Goal: Information Seeking & Learning: Find specific fact

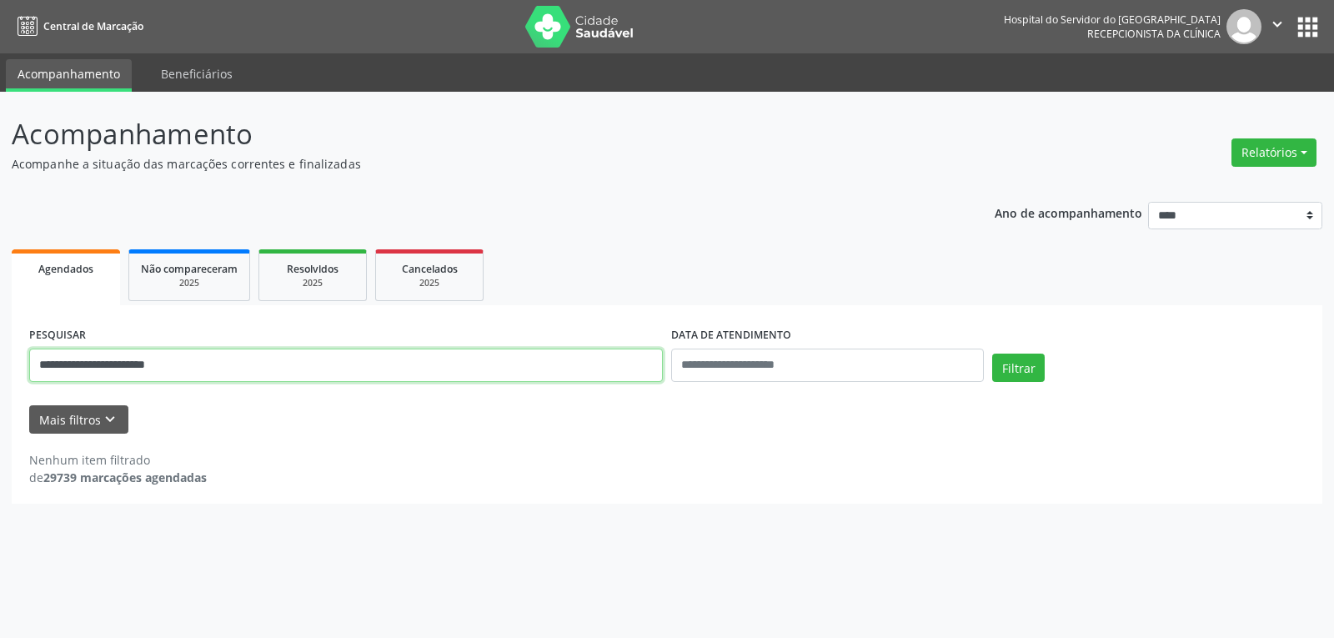
click at [393, 377] on input "**********" at bounding box center [345, 364] width 633 height 33
click at [395, 376] on input "**********" at bounding box center [345, 364] width 633 height 33
paste input "text"
click at [992, 353] on button "Filtrar" at bounding box center [1018, 367] width 53 height 28
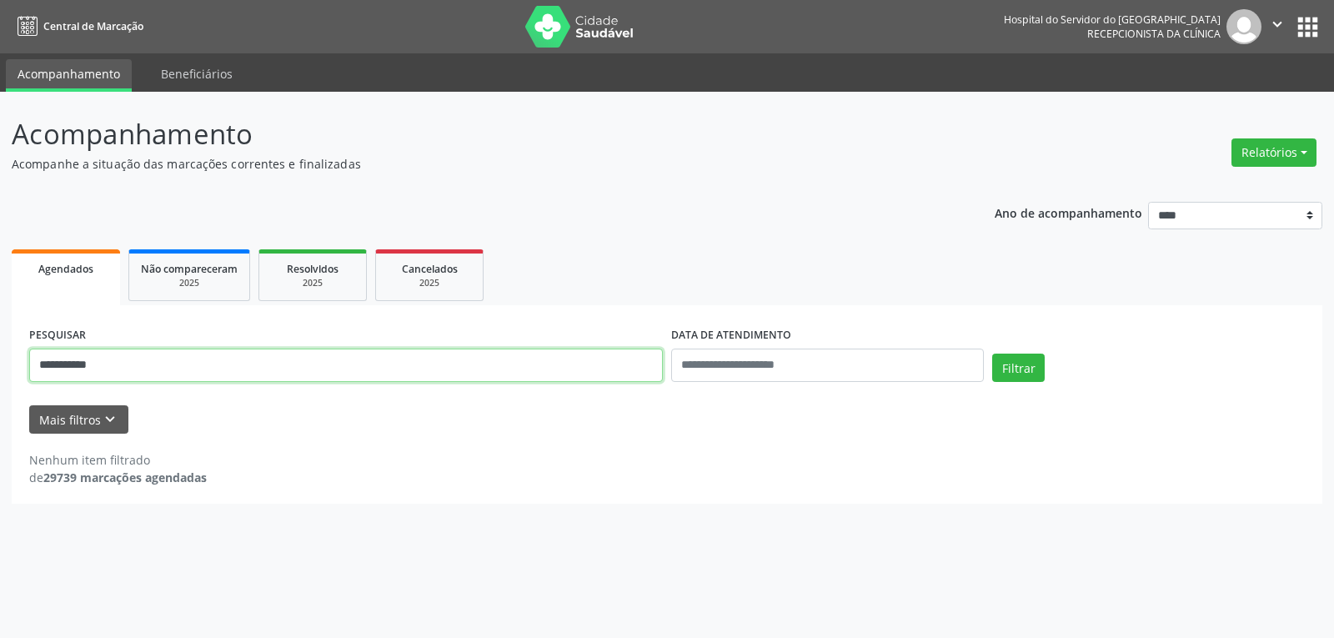
click at [297, 358] on input "**********" at bounding box center [345, 364] width 633 height 33
type input "**********"
click at [992, 353] on button "Filtrar" at bounding box center [1018, 367] width 53 height 28
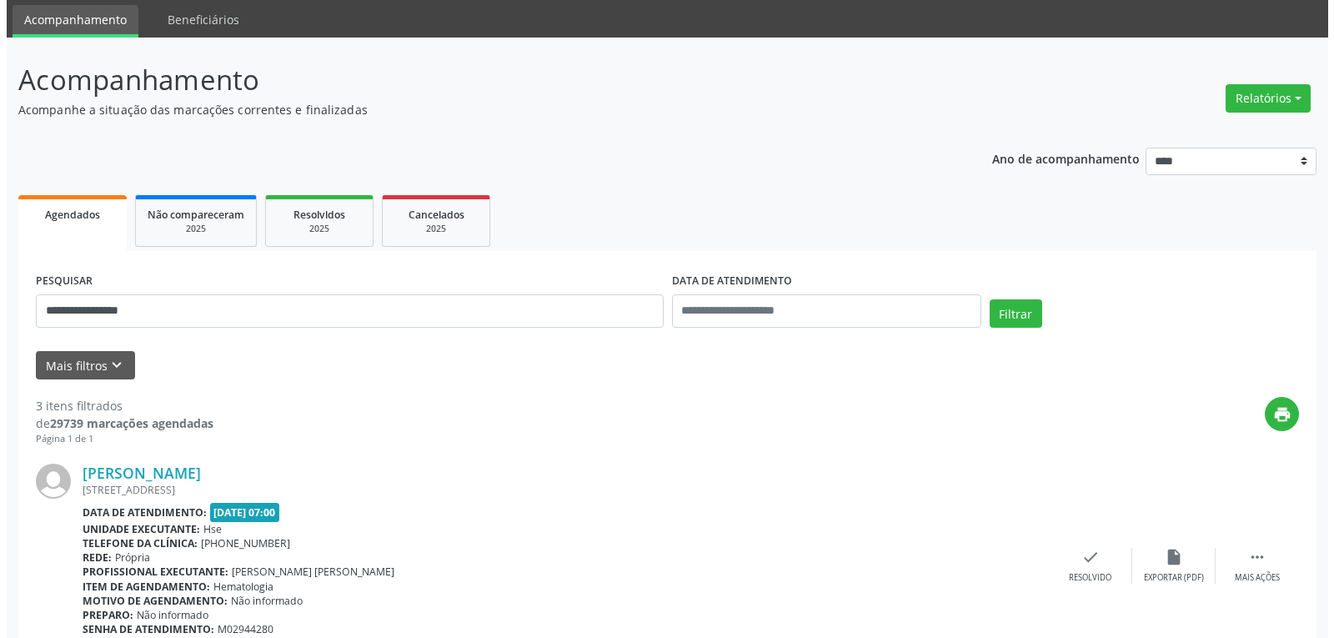
scroll to position [83, 0]
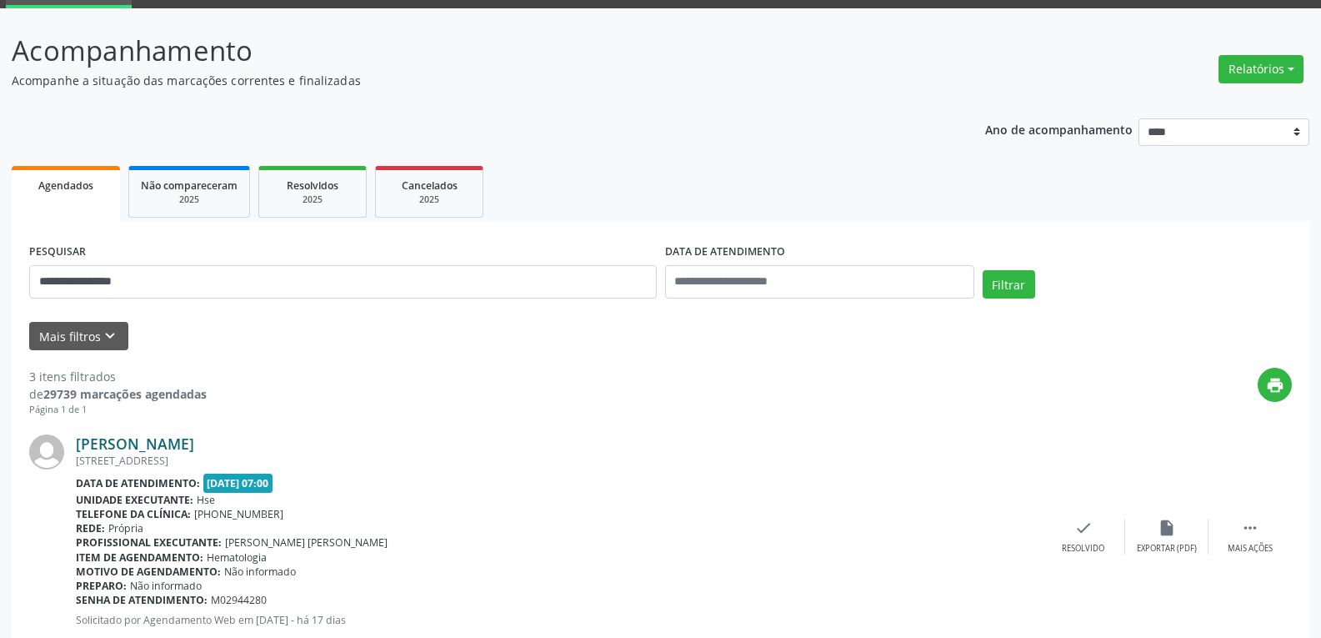
click at [184, 440] on link "[PERSON_NAME]" at bounding box center [135, 443] width 118 height 18
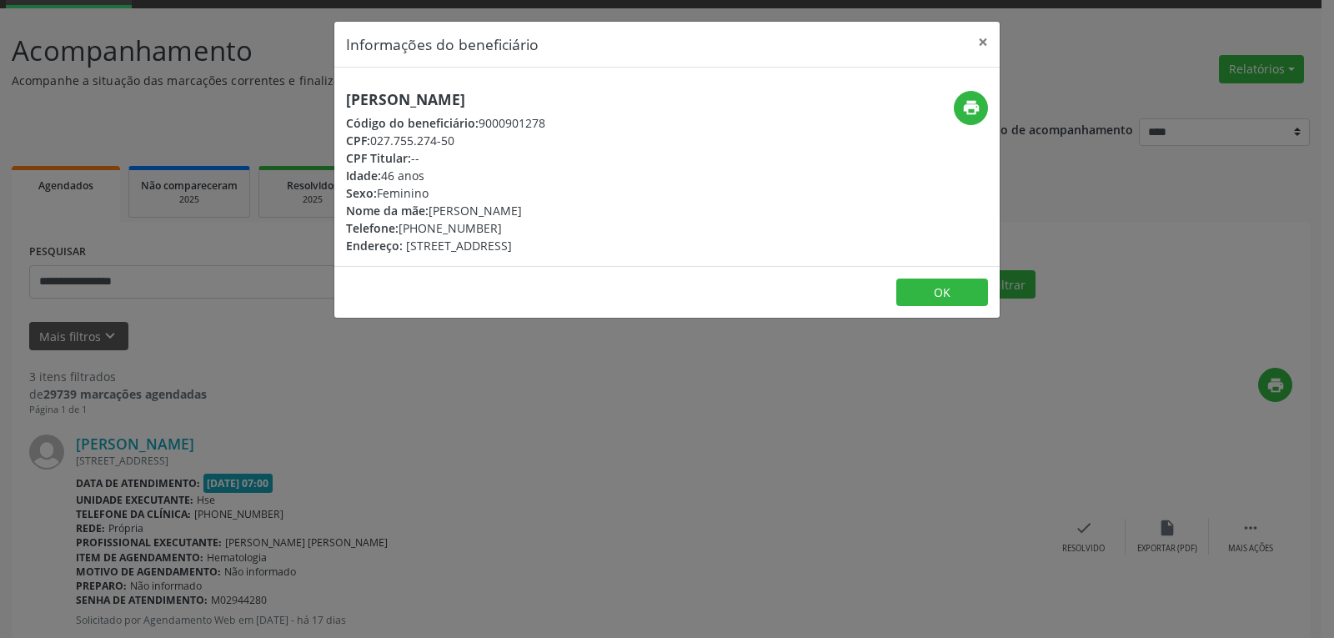
drag, startPoint x: 619, startPoint y: 110, endPoint x: 347, endPoint y: 94, distance: 273.0
click at [347, 94] on div "[PERSON_NAME] Código do beneficiário: 9000901278 CPF: 027.755.274-50 CPF Titula…" at bounding box center [445, 172] width 199 height 163
click at [545, 205] on div "Nome da mãe: [PERSON_NAME]" at bounding box center [445, 211] width 199 height 18
drag, startPoint x: 601, startPoint y: 100, endPoint x: 329, endPoint y: 93, distance: 271.8
click at [329, 93] on div "Informações do beneficiário × [PERSON_NAME] Código do beneficiário: 9000901278 …" at bounding box center [667, 319] width 1334 height 638
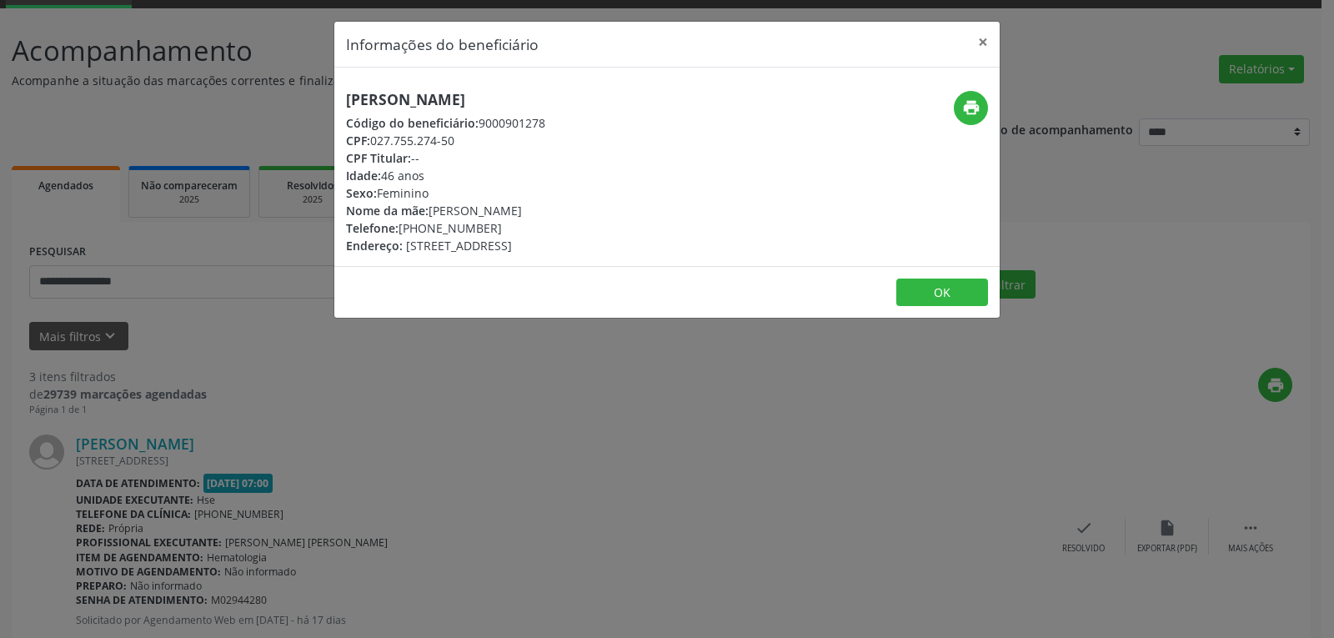
copy h5 "[PERSON_NAME]"
drag, startPoint x: 473, startPoint y: 143, endPoint x: 373, endPoint y: 143, distance: 100.9
click at [373, 143] on div "CPF: 027.755.274-50" at bounding box center [445, 141] width 199 height 18
copy div "027.755.274-50"
drag, startPoint x: 503, startPoint y: 225, endPoint x: 423, endPoint y: 229, distance: 79.3
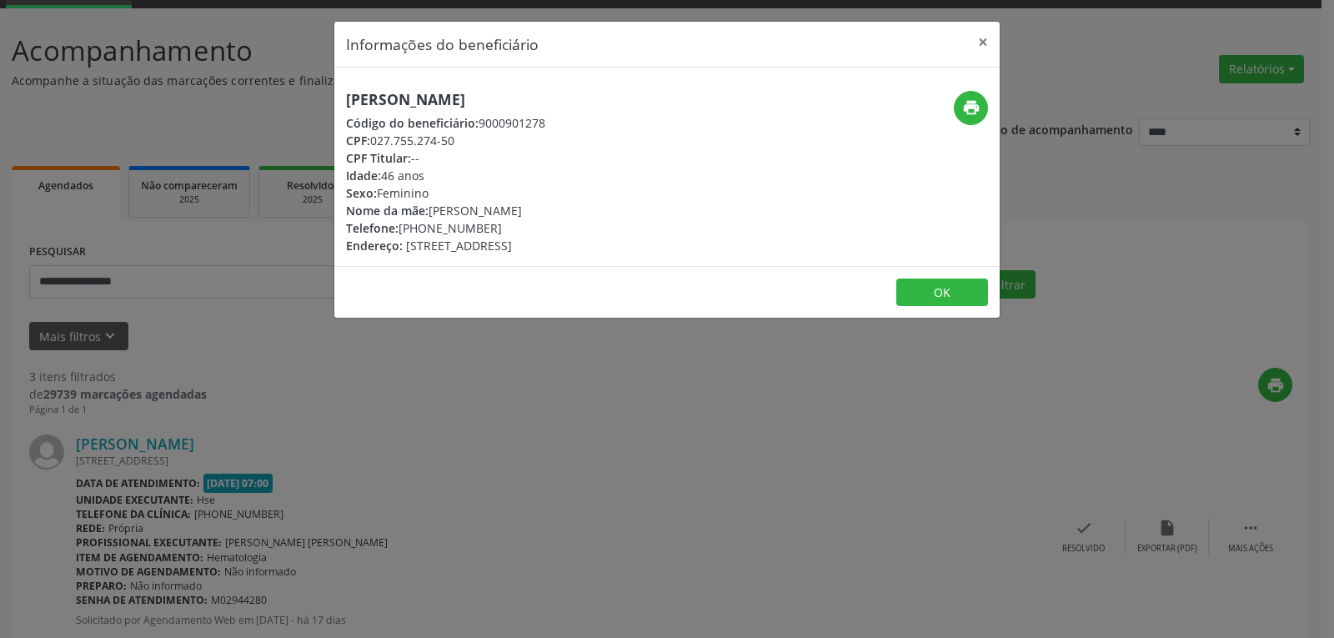
click at [423, 229] on div "Telefone: [PHONE_NUMBER]" at bounding box center [445, 228] width 199 height 18
copy div "99688-1187"
click at [970, 92] on button "print" at bounding box center [971, 108] width 34 height 34
